Goal: Task Accomplishment & Management: Check status

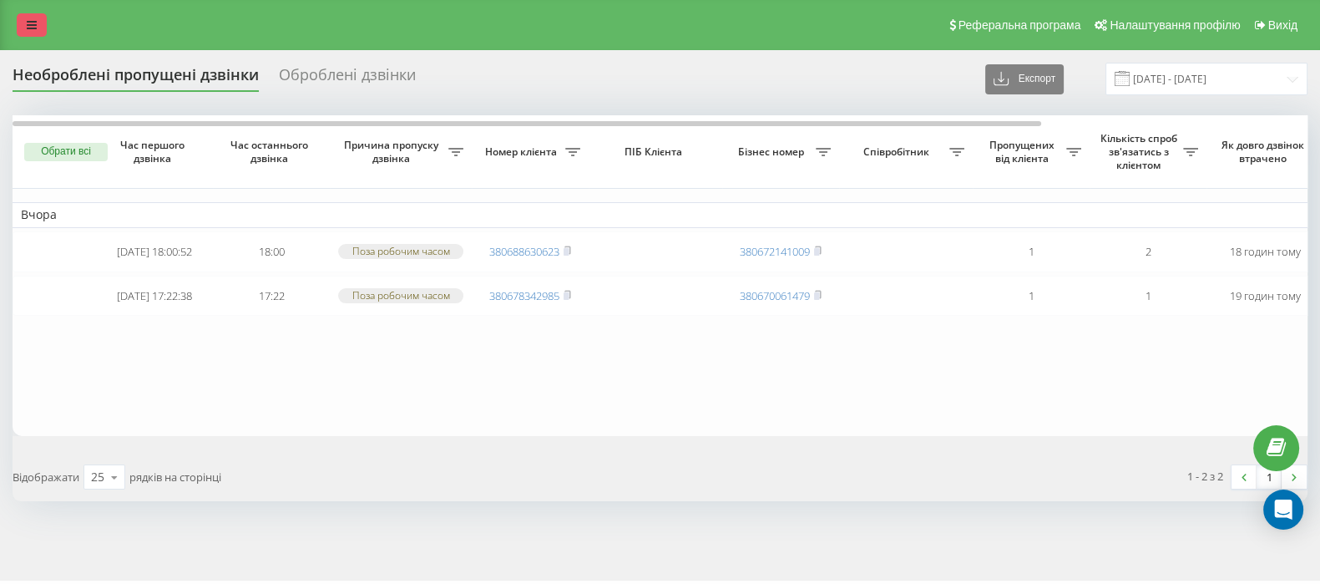
click at [35, 22] on icon at bounding box center [32, 25] width 10 height 12
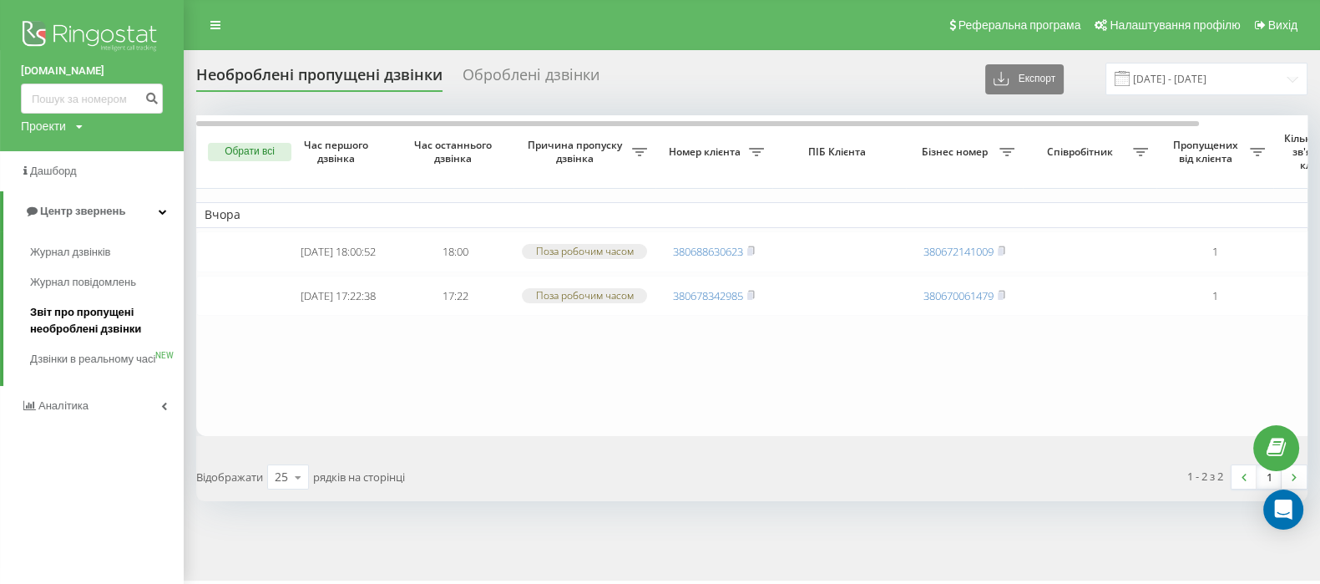
click at [100, 334] on span "Звіт про пропущені необроблені дзвінки" at bounding box center [102, 320] width 145 height 33
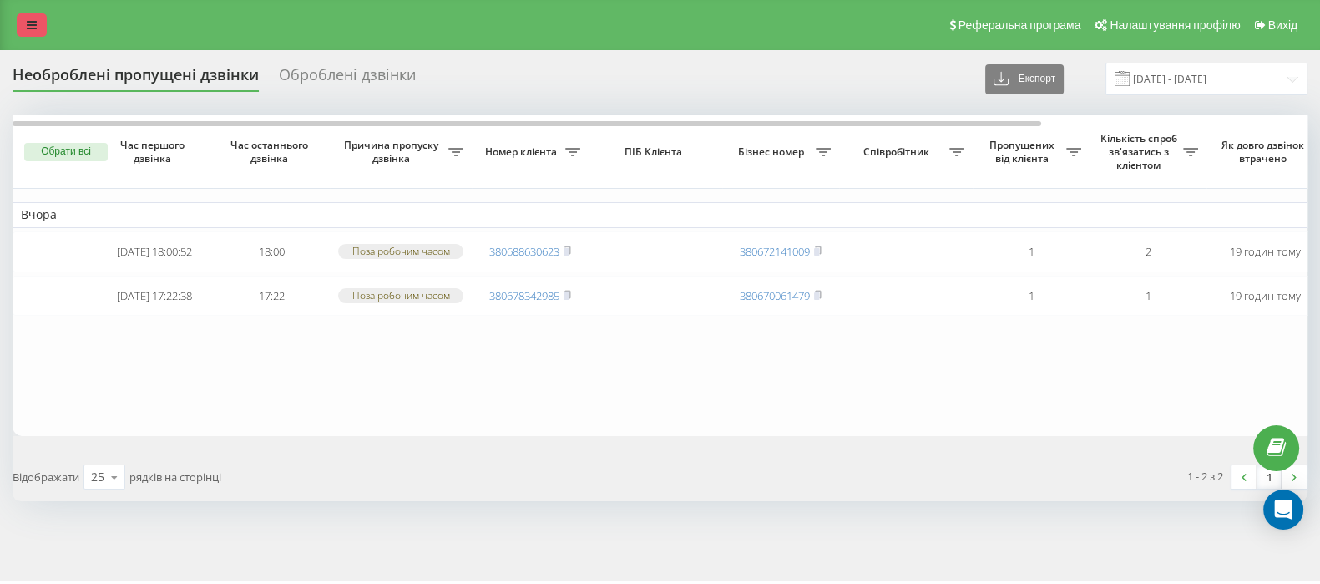
click at [28, 23] on icon at bounding box center [32, 25] width 10 height 12
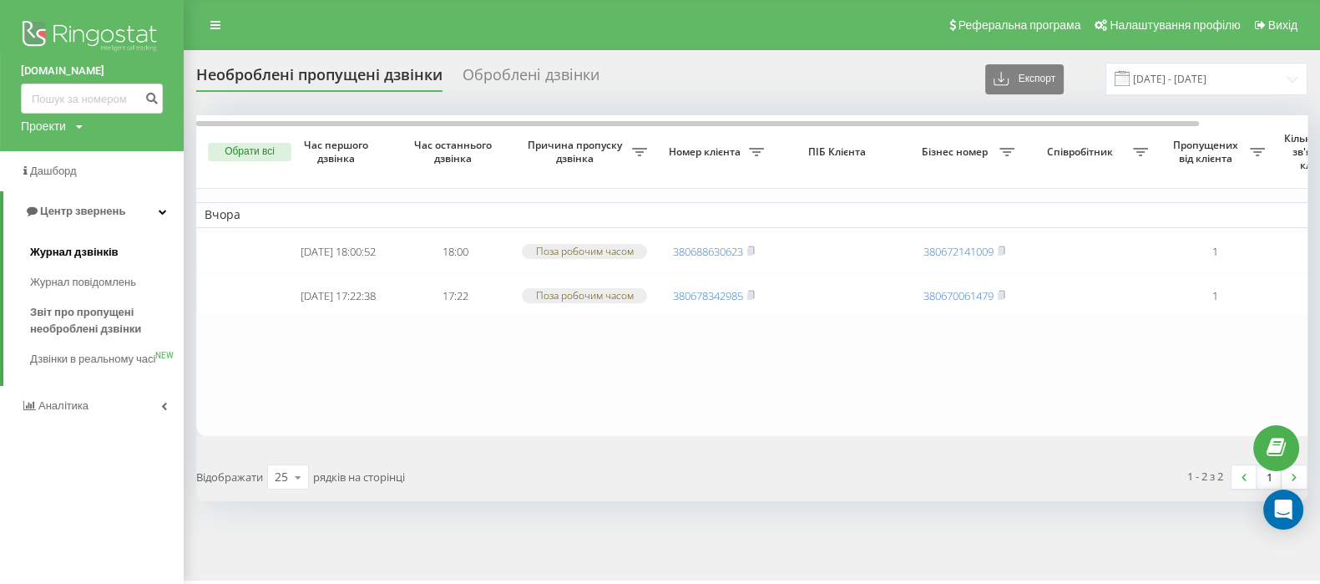
click at [88, 257] on span "Журнал дзвінків" at bounding box center [74, 252] width 89 height 17
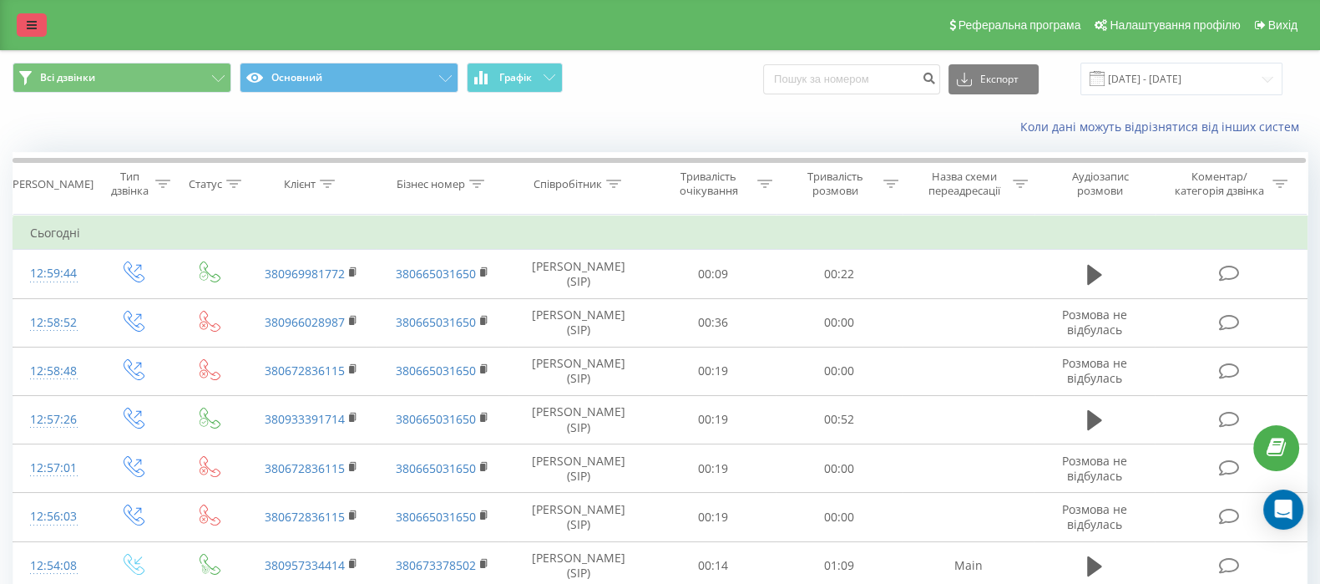
click at [36, 24] on icon at bounding box center [32, 25] width 10 height 12
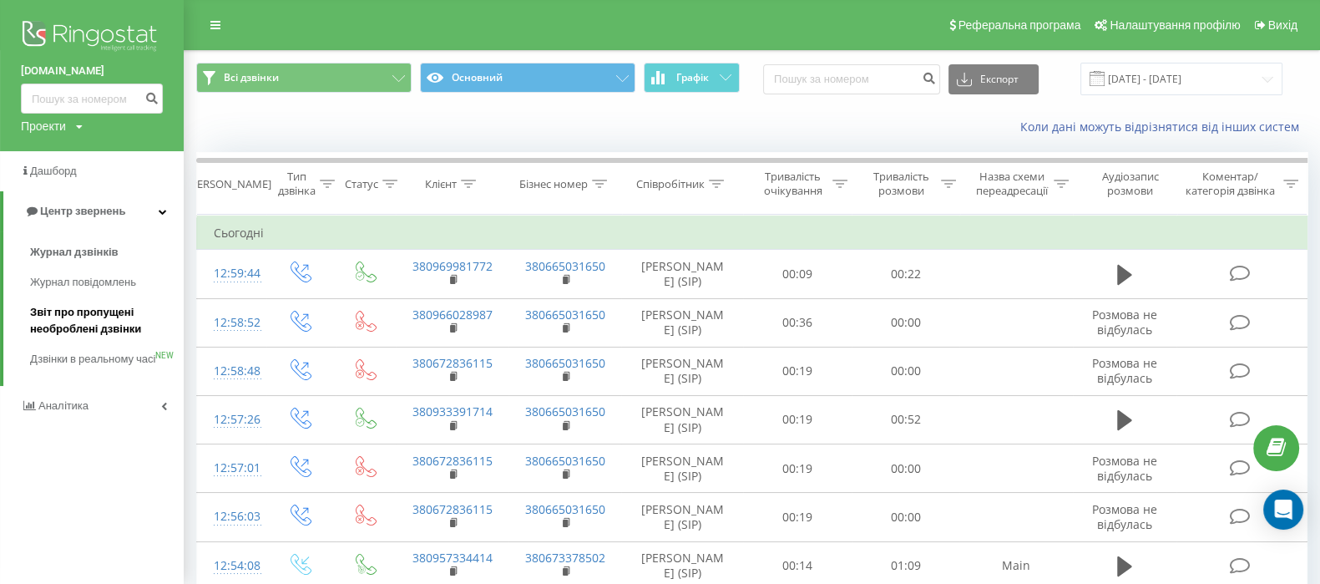
click at [86, 315] on span "Звіт про пропущені необроблені дзвінки" at bounding box center [102, 320] width 145 height 33
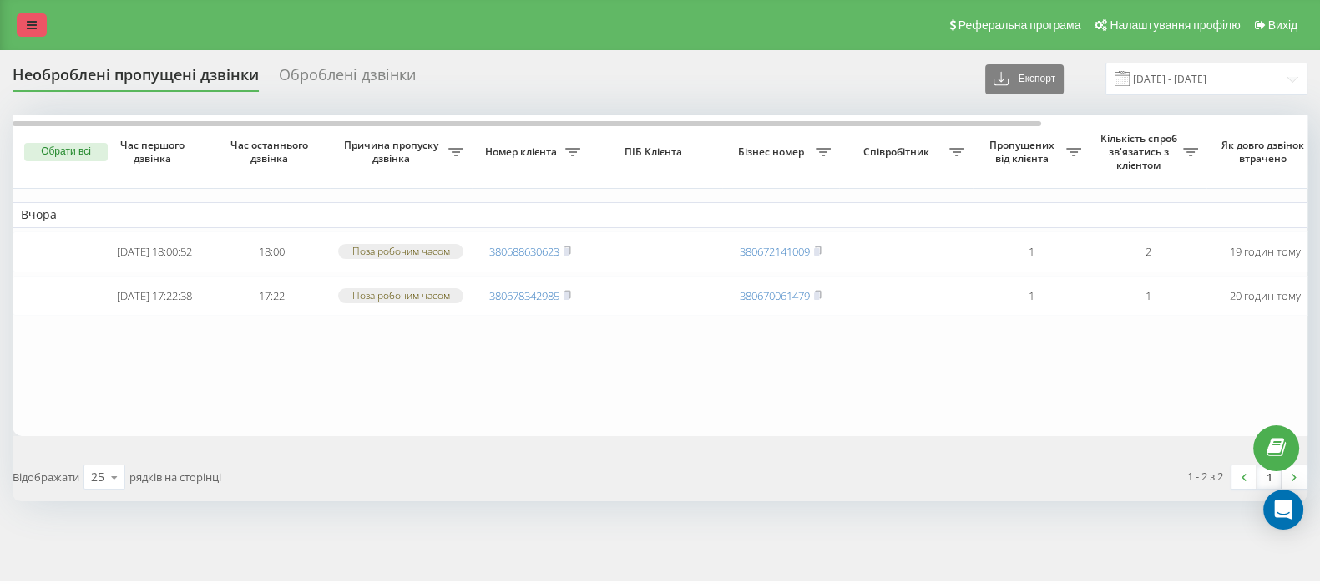
click at [18, 33] on link at bounding box center [32, 24] width 30 height 23
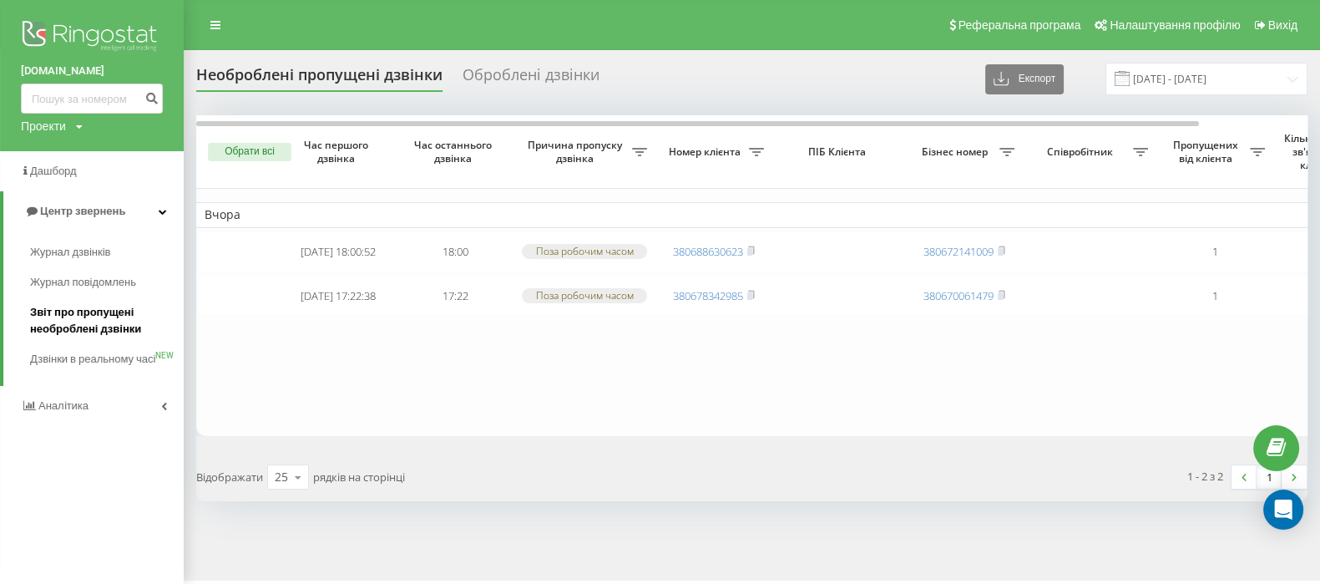
click at [59, 332] on span "Звіт про пропущені необроблені дзвінки" at bounding box center [102, 320] width 145 height 33
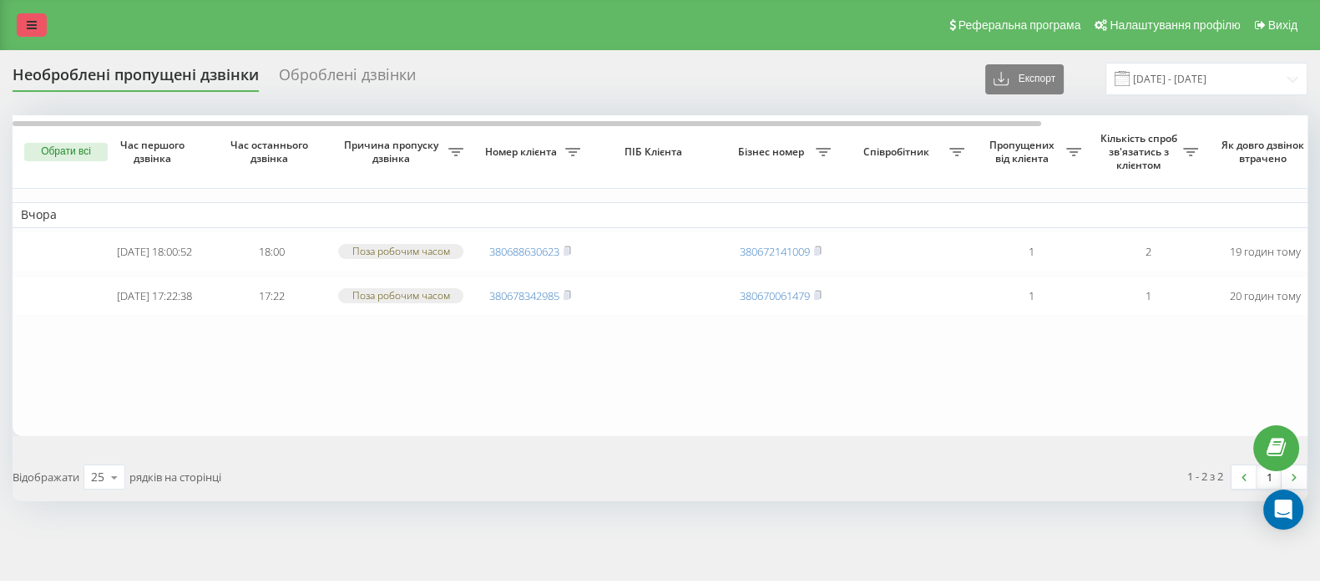
click at [28, 18] on link at bounding box center [32, 24] width 30 height 23
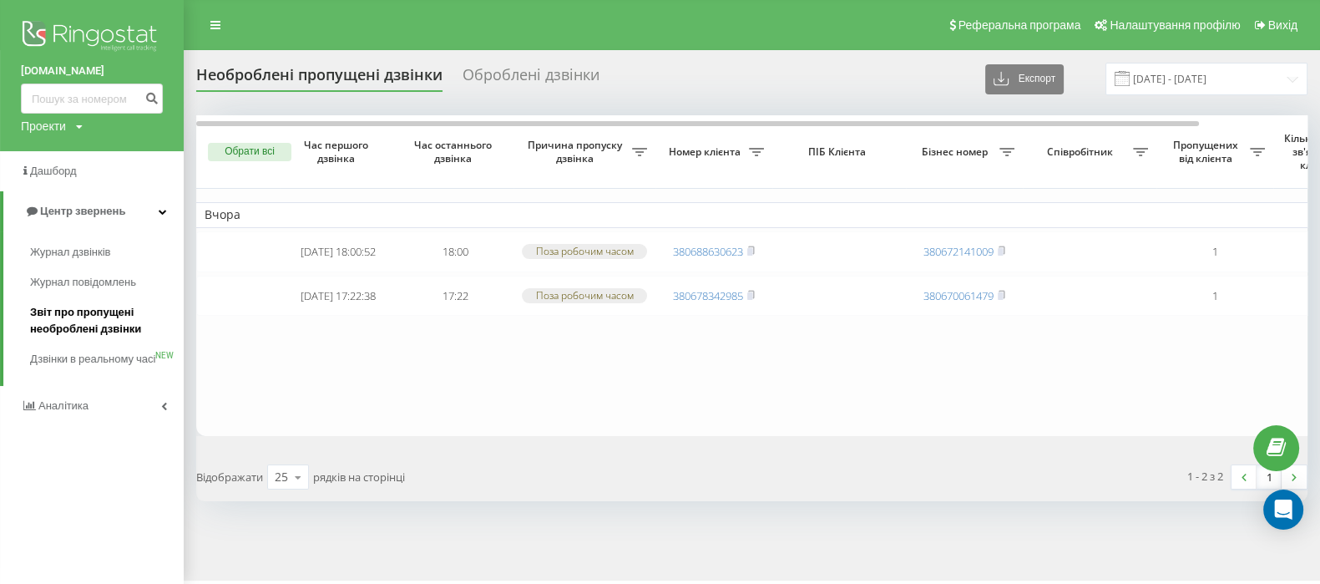
click at [104, 319] on span "Звіт про пропущені необроблені дзвінки" at bounding box center [102, 320] width 145 height 33
